Goal: Check status: Check status

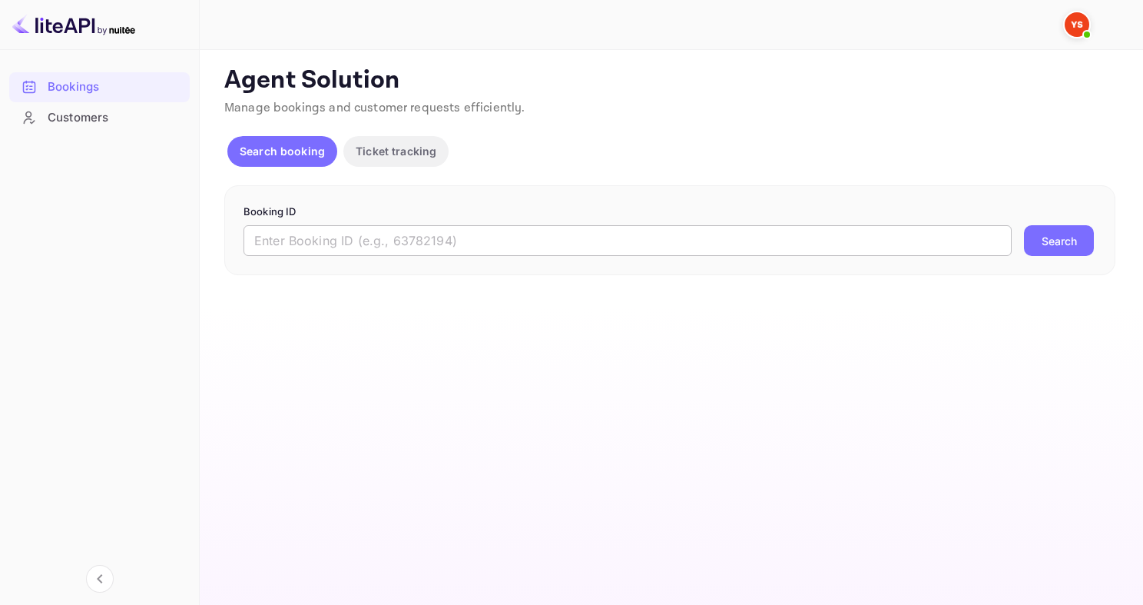
click at [294, 244] on input "text" at bounding box center [628, 240] width 768 height 31
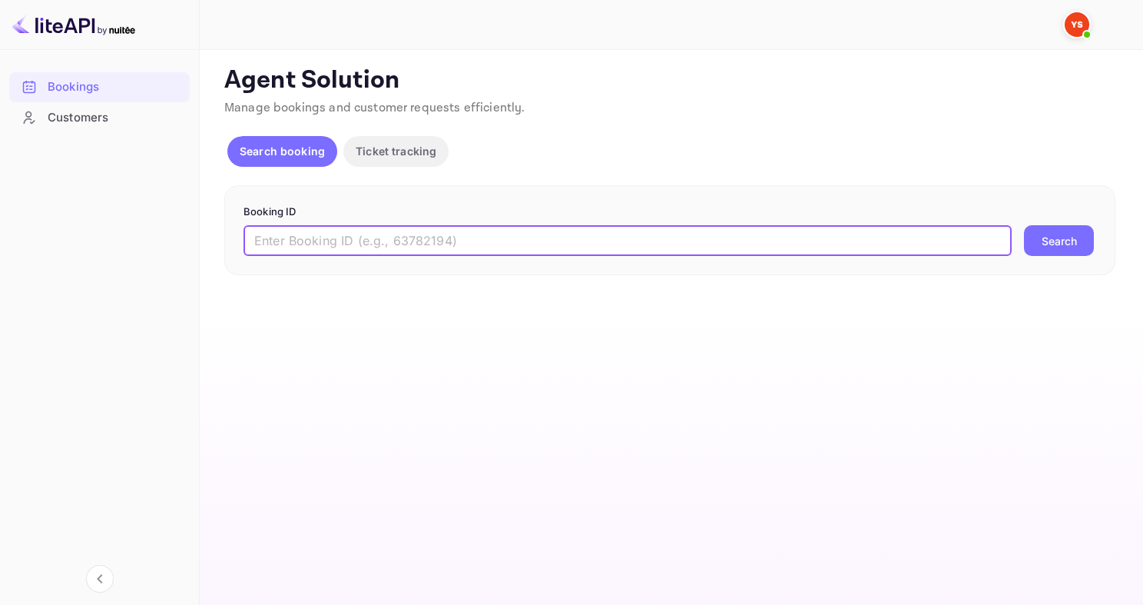
paste input "9817139"
type input "9817139"
click at [1024, 225] on button "Search" at bounding box center [1059, 240] width 70 height 31
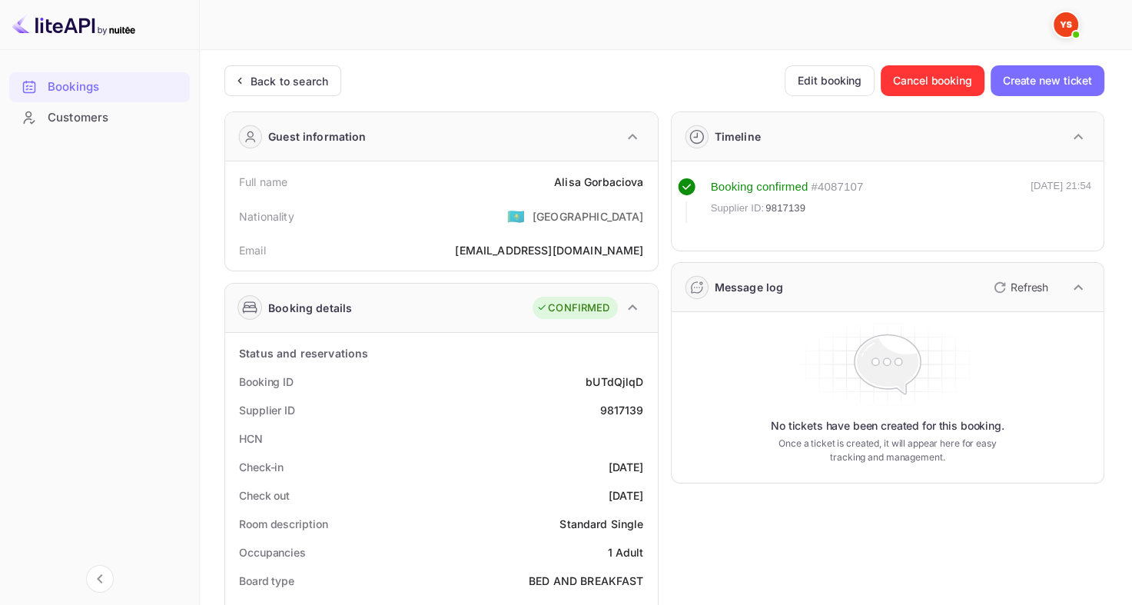
click at [292, 75] on div "Back to search" at bounding box center [289, 81] width 78 height 16
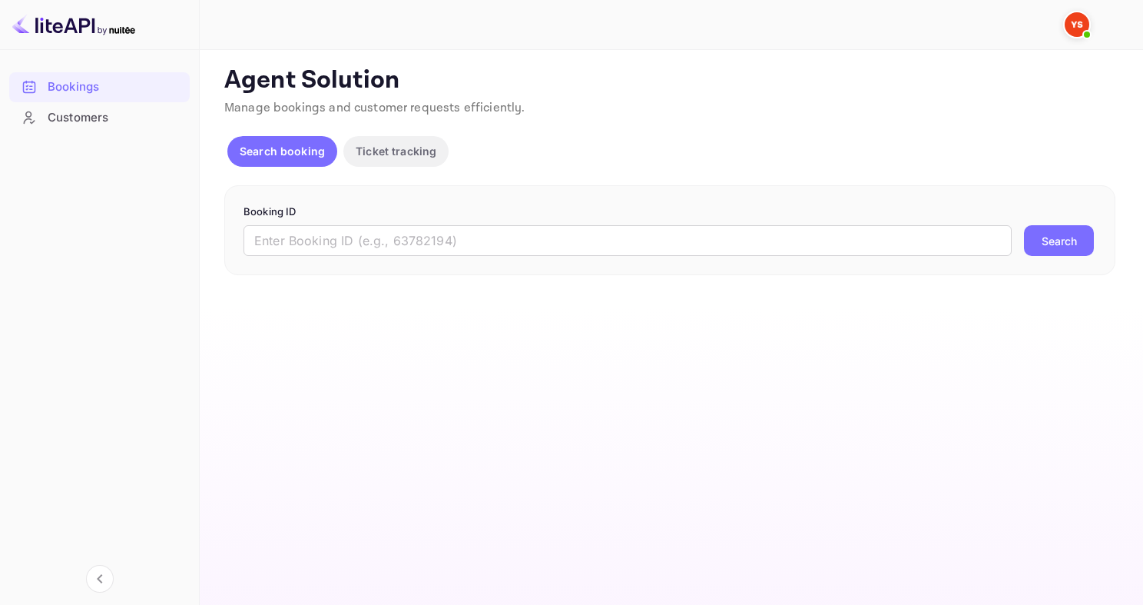
click at [432, 212] on p "Booking ID" at bounding box center [670, 211] width 853 height 15
click at [369, 237] on input "text" at bounding box center [628, 240] width 768 height 31
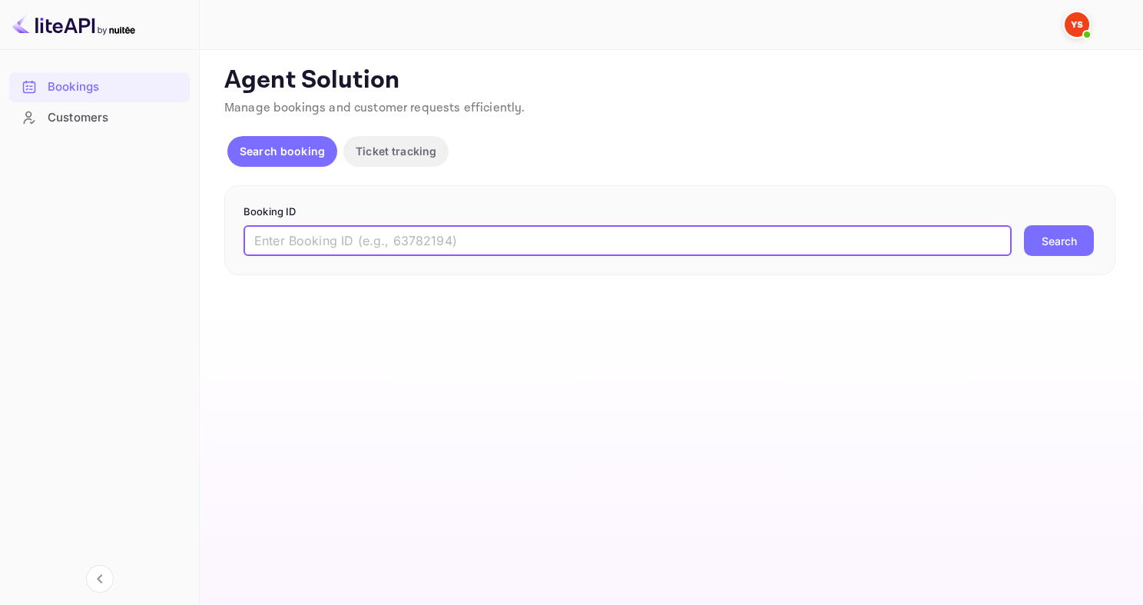
paste input "9717078"
type input "9717078"
click at [1024, 225] on button "Search" at bounding box center [1059, 240] width 70 height 31
